Goal: Find specific page/section: Find specific page/section

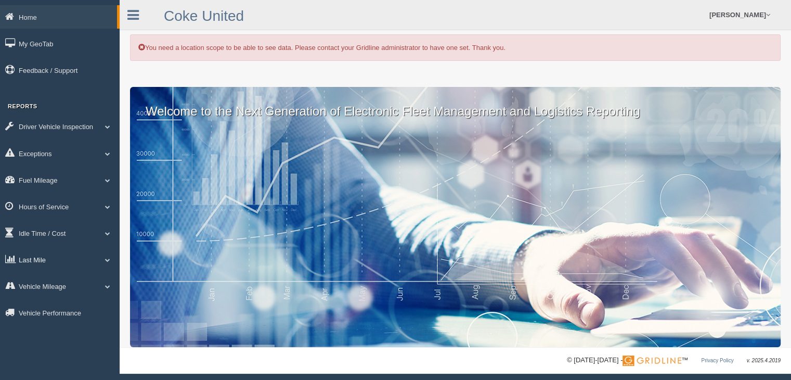
click at [47, 256] on link "Last Mile" at bounding box center [60, 259] width 120 height 23
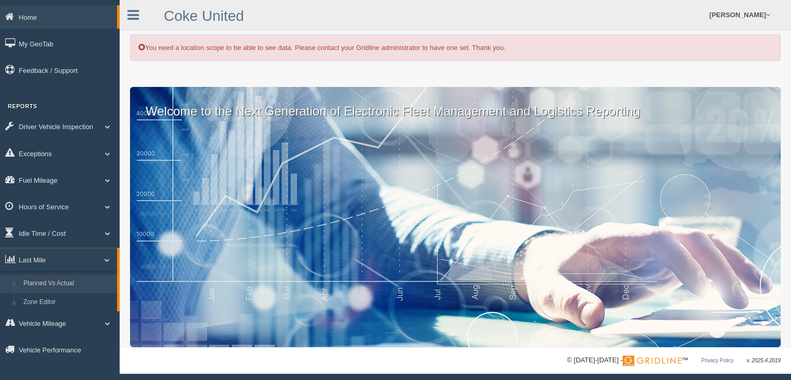
click at [58, 281] on link "Planned Vs Actual" at bounding box center [68, 283] width 98 height 19
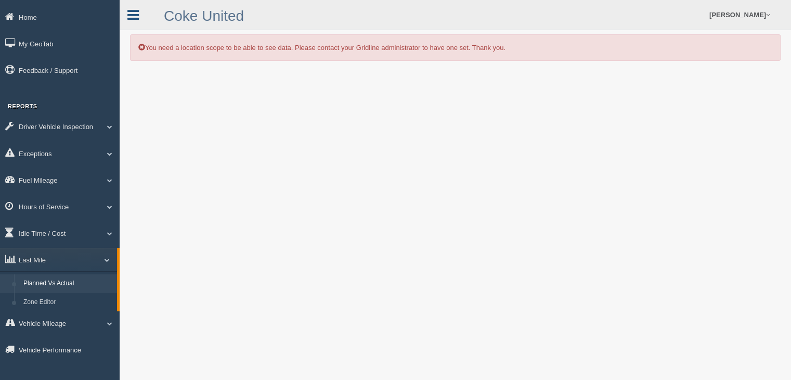
click at [133, 15] on icon at bounding box center [132, 15] width 11 height 14
